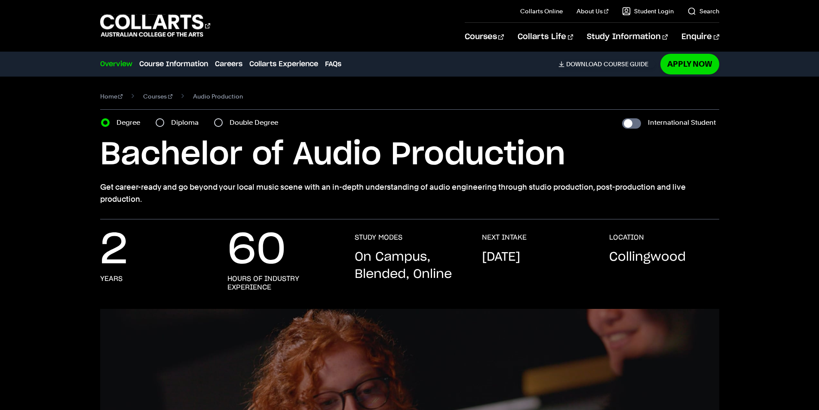
click at [200, 156] on h1 "Bachelor of Audio Production" at bounding box center [409, 154] width 619 height 39
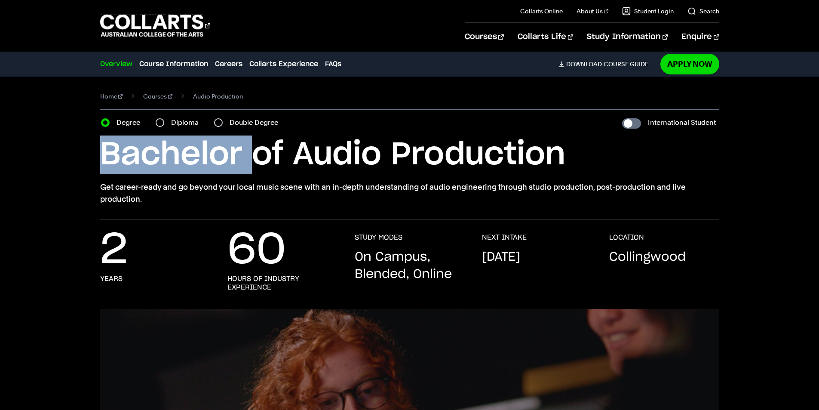
click at [200, 156] on h1 "Bachelor of Audio Production" at bounding box center [409, 154] width 619 height 39
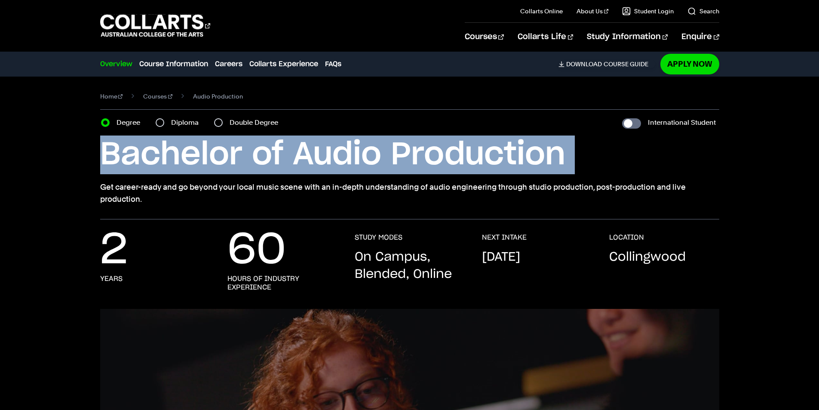
click at [200, 156] on h1 "Bachelor of Audio Production" at bounding box center [409, 154] width 619 height 39
copy div "Bachelor of Audio Production"
click at [350, 152] on h1 "Bachelor of Audio Production" at bounding box center [409, 154] width 619 height 39
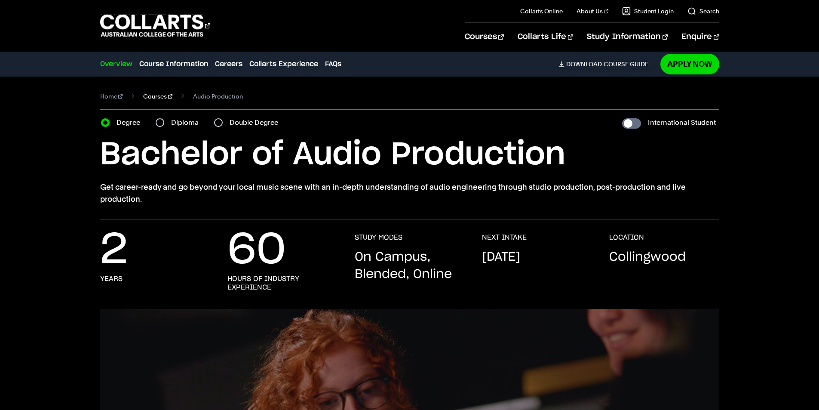
click at [158, 97] on link "Courses" at bounding box center [157, 96] width 29 height 12
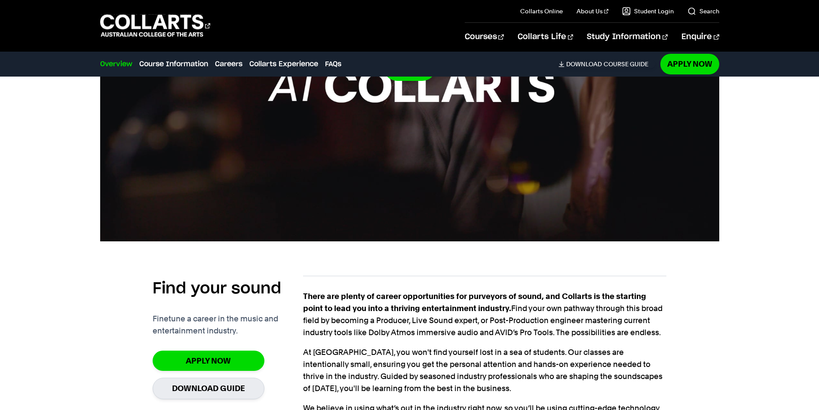
scroll to position [645, 0]
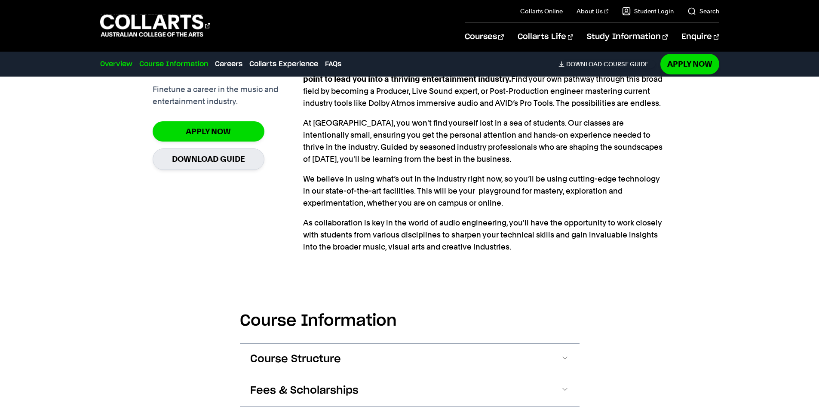
click at [193, 68] on link "Course Information" at bounding box center [173, 64] width 69 height 10
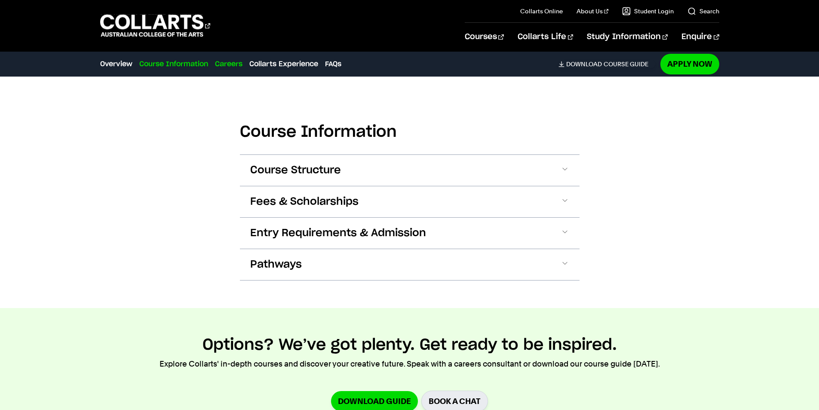
scroll to position [839, 0]
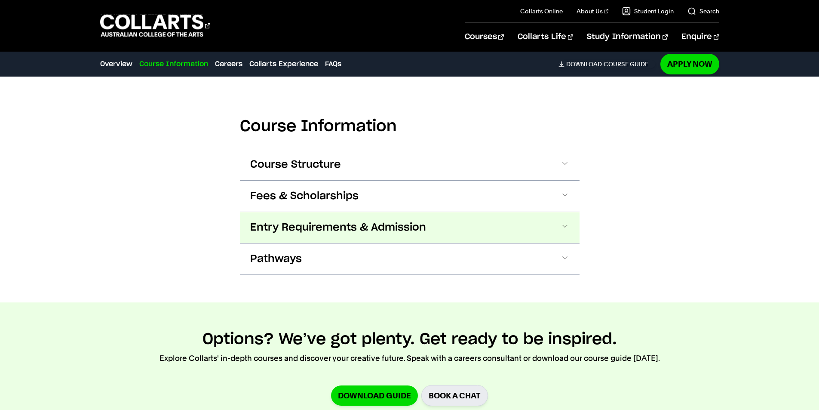
click at [351, 227] on span "Entry Requirements & Admission" at bounding box center [338, 227] width 176 height 14
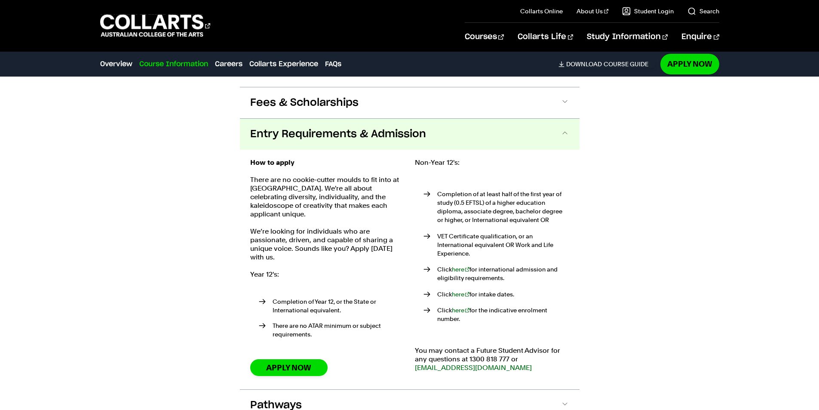
scroll to position [930, 0]
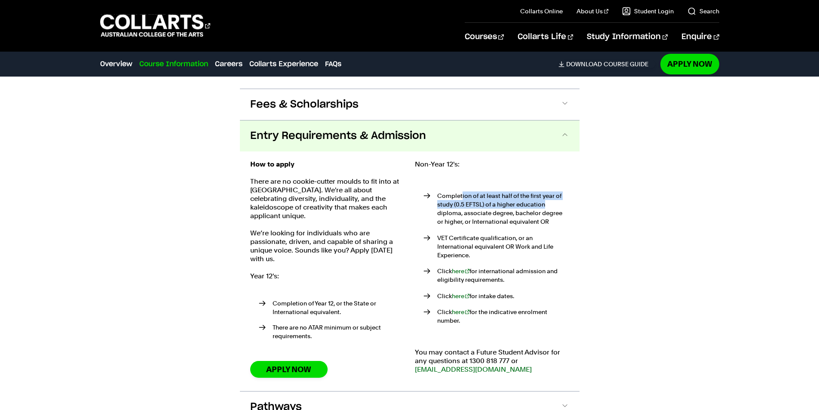
drag, startPoint x: 462, startPoint y: 197, endPoint x: 557, endPoint y: 208, distance: 95.6
click at [557, 207] on p "Completion of at least half of the first year of study (0.5 EFTSL) of a higher …" at bounding box center [503, 208] width 132 height 34
click at [557, 208] on p "Completion of at least half of the first year of study (0.5 EFTSL) of a higher …" at bounding box center [503, 208] width 132 height 34
click at [501, 247] on p "VET Certificate qualification, or an International equivalent OR Work and Life …" at bounding box center [503, 246] width 132 height 26
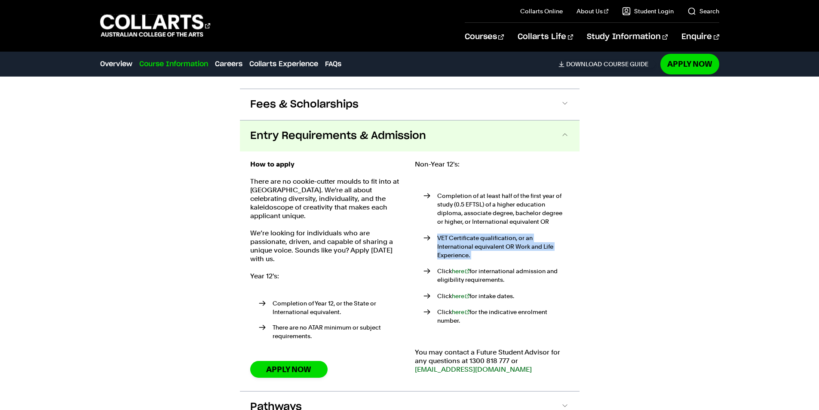
click at [501, 247] on p "VET Certificate qualification, or an International equivalent OR Work and Life …" at bounding box center [503, 246] width 132 height 26
click at [478, 271] on p "Click here for international admission and eligibility requirements." at bounding box center [503, 274] width 132 height 17
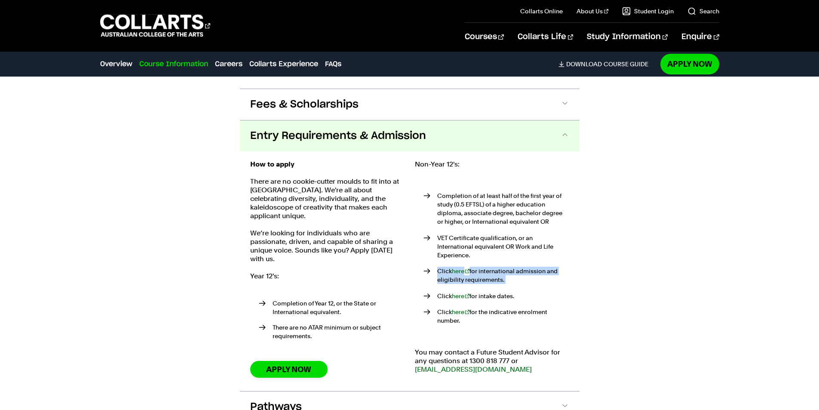
click at [478, 271] on p "Click here for international admission and eligibility requirements." at bounding box center [503, 274] width 132 height 17
click at [491, 292] on ul "Completion of at least half of the first year of study (0.5 EFTSL) of a higher …" at bounding box center [492, 258] width 154 height 162
click at [491, 291] on p "Click here for intake dates." at bounding box center [503, 295] width 132 height 9
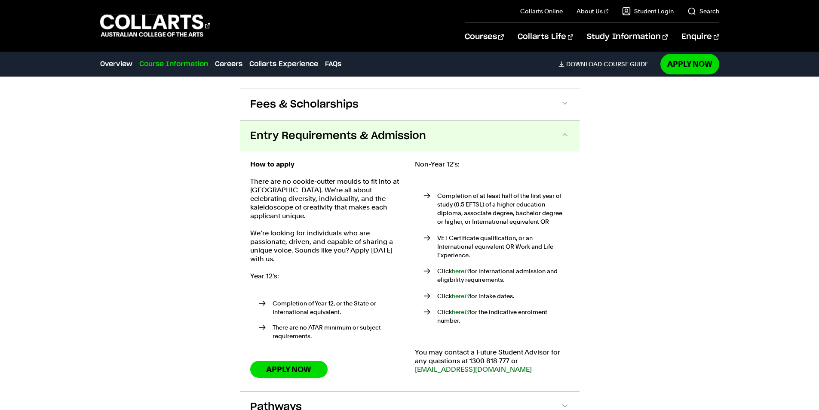
click at [274, 205] on p "There are no cookie-cutter moulds to fit into at [GEOGRAPHIC_DATA]. We're all a…" at bounding box center [327, 198] width 154 height 43
click at [297, 167] on p "How to apply" at bounding box center [327, 164] width 154 height 9
click at [281, 167] on strong "How to apply" at bounding box center [272, 164] width 44 height 8
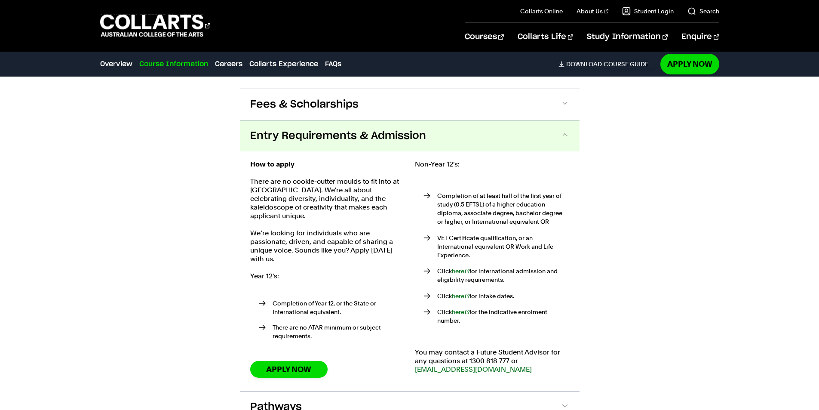
click at [302, 180] on p "There are no cookie-cutter moulds to fit into at [GEOGRAPHIC_DATA]. We're all a…" at bounding box center [327, 198] width 154 height 43
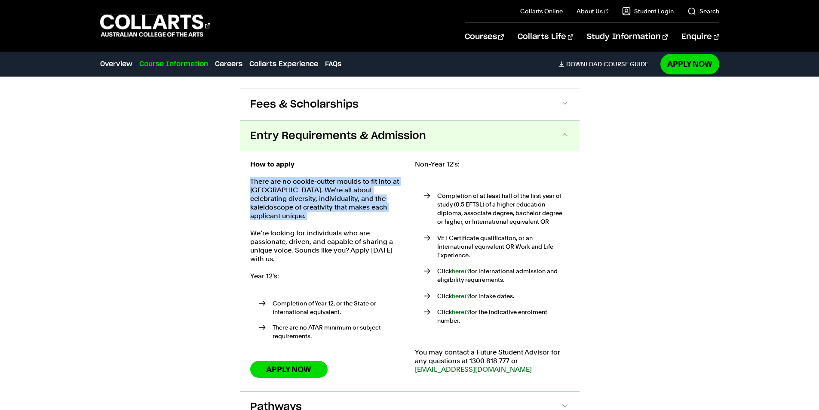
click at [302, 180] on p "There are no cookie-cutter moulds to fit into at [GEOGRAPHIC_DATA]. We're all a…" at bounding box center [327, 198] width 154 height 43
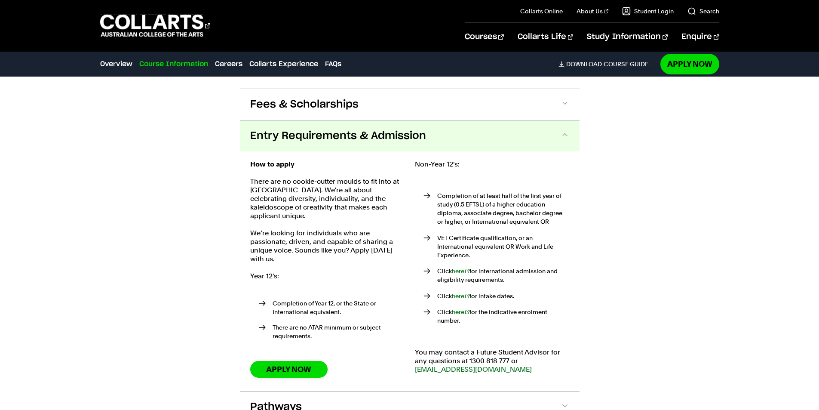
click at [292, 236] on p "We’re looking for individuals who are passionate, driven, and capable of sharin…" at bounding box center [327, 246] width 154 height 34
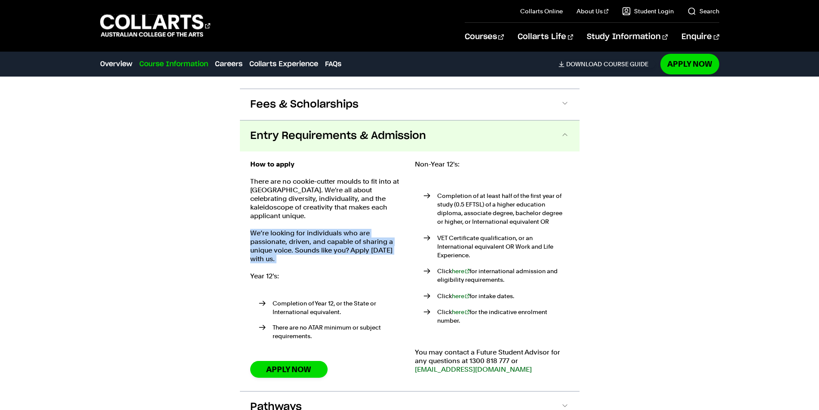
click at [292, 236] on p "We’re looking for individuals who are passionate, driven, and capable of sharin…" at bounding box center [327, 246] width 154 height 34
drag, startPoint x: 278, startPoint y: 191, endPoint x: 359, endPoint y: 254, distance: 102.9
click at [359, 254] on div "How to apply There are no cookie-cutter moulds to fit into at Collarts. We're a…" at bounding box center [327, 271] width 154 height 222
click at [359, 254] on p "We’re looking for individuals who are passionate, driven, and capable of sharin…" at bounding box center [327, 246] width 154 height 34
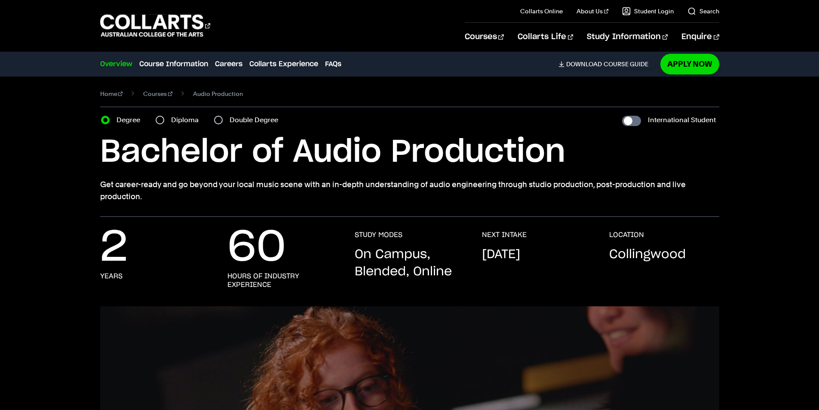
scroll to position [0, 0]
